Goal: Information Seeking & Learning: Learn about a topic

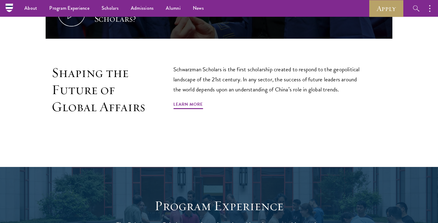
scroll to position [348, 0]
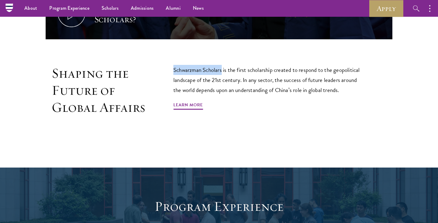
drag, startPoint x: 173, startPoint y: 63, endPoint x: 223, endPoint y: 64, distance: 49.3
click at [223, 65] on p "Schwarzman Scholars is the first scholarship created to respond to the geopolit…" at bounding box center [269, 80] width 192 height 30
copy p "Schwarzman Scholars"
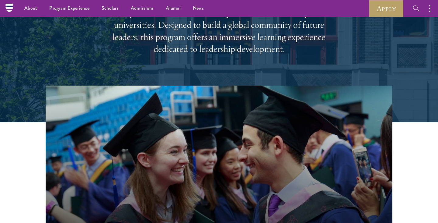
scroll to position [0, 0]
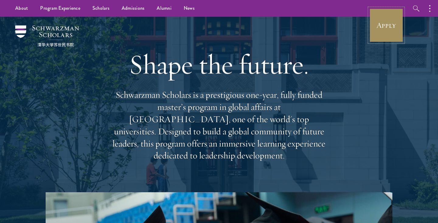
click at [388, 29] on link "Apply" at bounding box center [386, 25] width 34 height 34
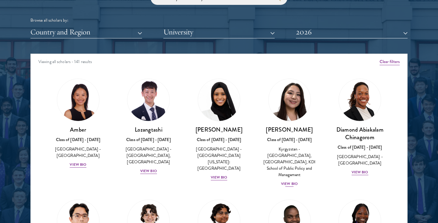
scroll to position [745, 0]
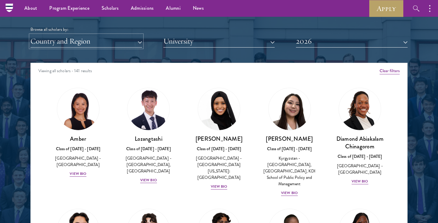
click at [123, 43] on button "Country and Region" at bounding box center [86, 41] width 112 height 12
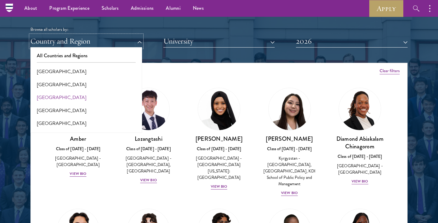
scroll to position [22, 0]
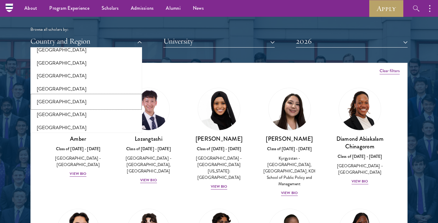
click at [78, 100] on button "[GEOGRAPHIC_DATA]" at bounding box center [86, 101] width 108 height 13
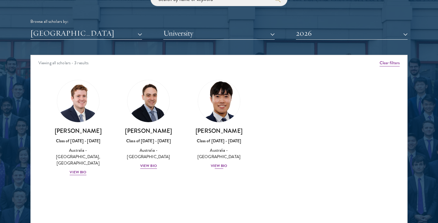
scroll to position [802, 0]
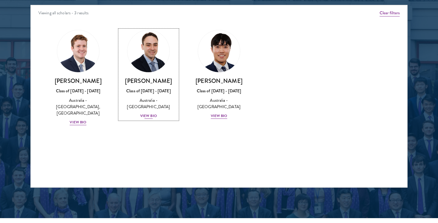
click at [152, 116] on div "View Bio" at bounding box center [148, 116] width 17 height 6
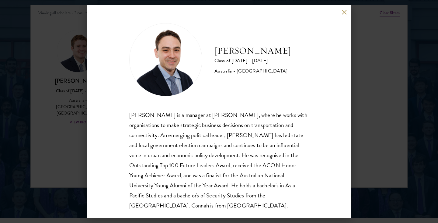
scroll to position [11, 0]
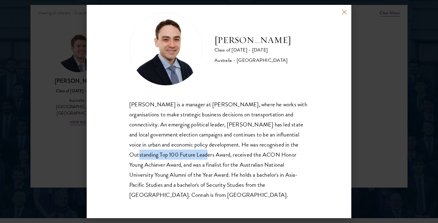
drag, startPoint x: 159, startPoint y: 155, endPoint x: 230, endPoint y: 154, distance: 70.8
click at [230, 154] on div "[PERSON_NAME] is a manager at [PERSON_NAME], where he works with organisations …" at bounding box center [218, 149] width 179 height 100
copy div "Top 100 Future Leaders Award"
click at [341, 10] on div "[PERSON_NAME] Class of [DATE] - [DATE] [GEOGRAPHIC_DATA] - [GEOGRAPHIC_DATA] [P…" at bounding box center [219, 111] width 264 height 213
click at [345, 13] on button at bounding box center [343, 11] width 5 height 5
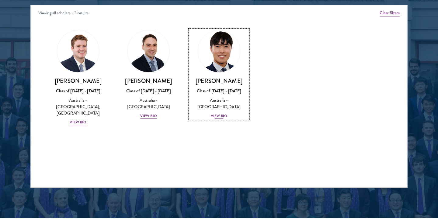
click at [220, 115] on div "View Bio" at bounding box center [219, 116] width 17 height 6
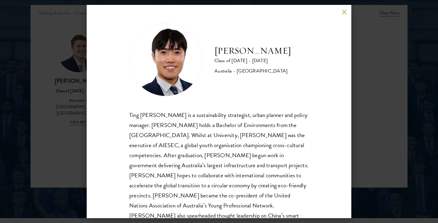
scroll to position [21, 0]
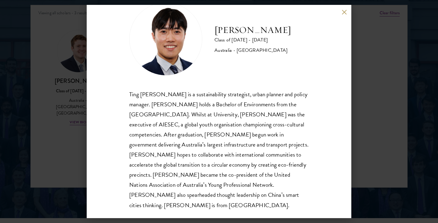
click at [342, 11] on button at bounding box center [343, 11] width 5 height 5
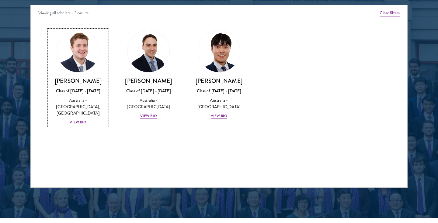
click at [83, 119] on div "View Bio" at bounding box center [78, 122] width 17 height 6
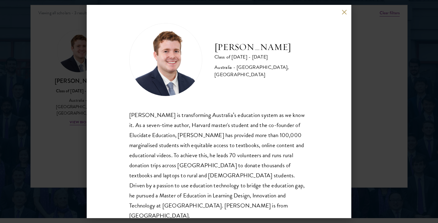
scroll to position [11, 0]
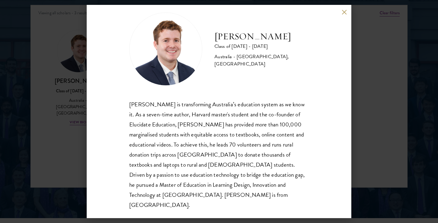
click at [344, 13] on button at bounding box center [343, 11] width 5 height 5
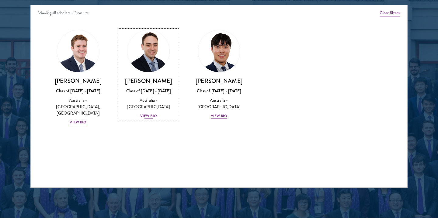
click at [152, 115] on div "View Bio" at bounding box center [148, 116] width 17 height 6
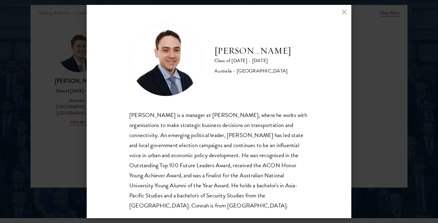
scroll to position [11, 0]
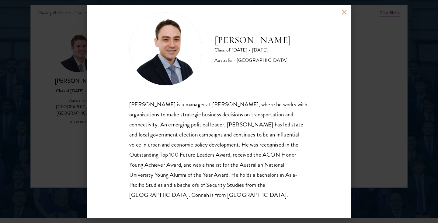
click at [344, 10] on button at bounding box center [343, 11] width 5 height 5
